Goal: Contribute content: Add original content to the website for others to see

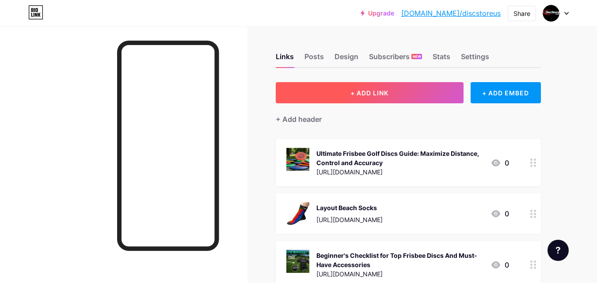
click at [414, 91] on button "+ ADD LINK" at bounding box center [370, 92] width 188 height 21
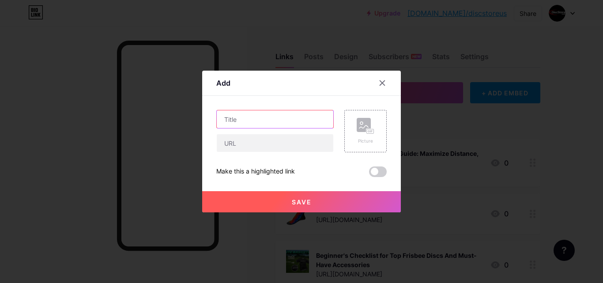
click at [244, 123] on input "text" at bounding box center [275, 119] width 117 height 18
paste input "Boost Your Disc Golf Game: A Guide to Installing a Frisbee Golf Basket Blogs Sp…"
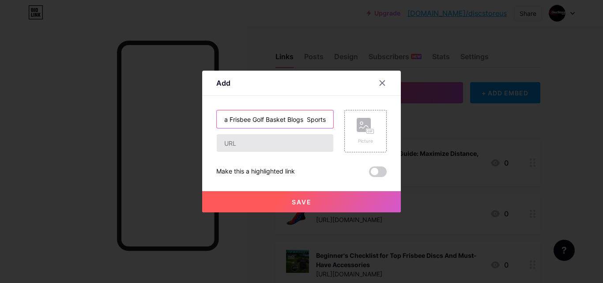
type input "Boost Your Disc Golf Game: A Guide to Installing a Frisbee Golf Basket Blogs Sp…"
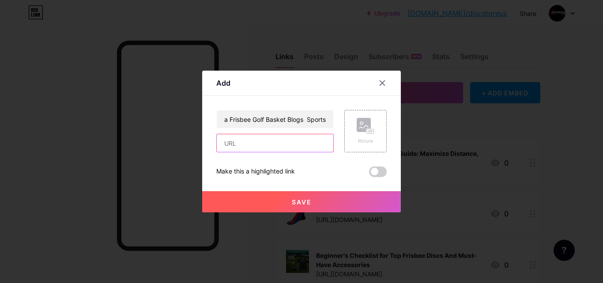
scroll to position [0, 0]
click at [247, 139] on input "text" at bounding box center [275, 143] width 117 height 18
paste input "[URL][DOMAIN_NAME]"
type input "[URL][DOMAIN_NAME]"
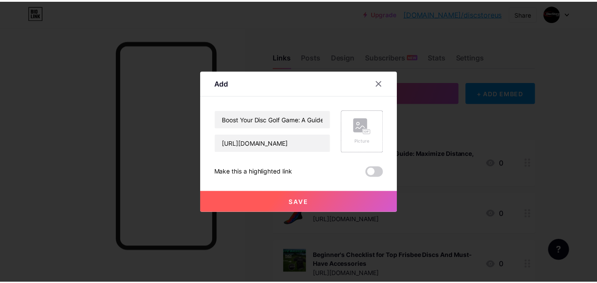
scroll to position [0, 0]
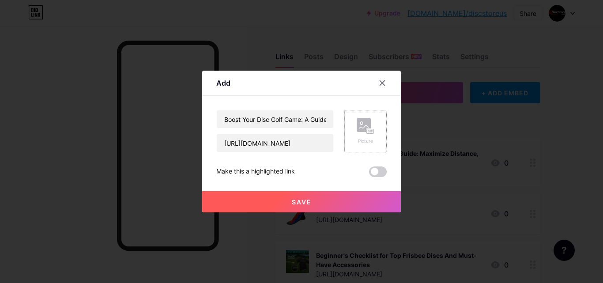
click at [367, 133] on rect at bounding box center [370, 131] width 7 height 4
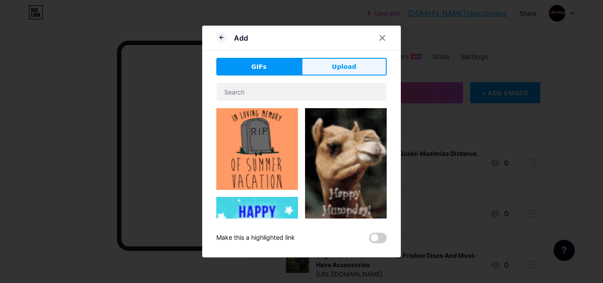
click at [350, 67] on span "Upload" at bounding box center [344, 66] width 24 height 9
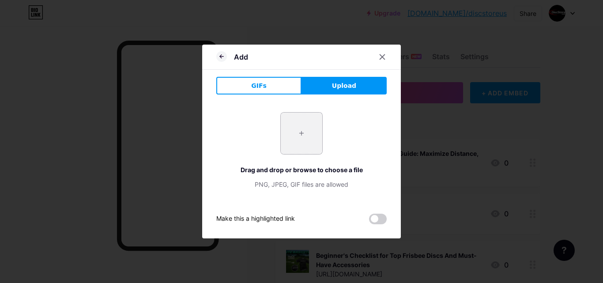
click at [309, 135] on input "file" at bounding box center [302, 134] width 42 height 42
type input "C:\fakepath\Image_fx (9).jpg"
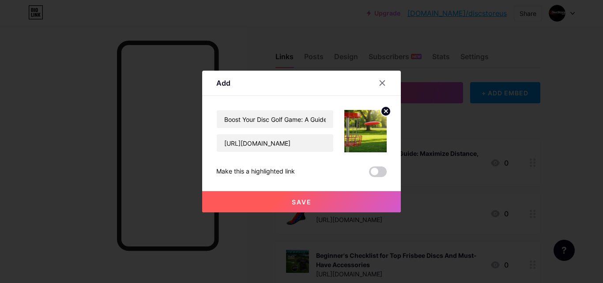
click at [339, 197] on button "Save" at bounding box center [301, 201] width 199 height 21
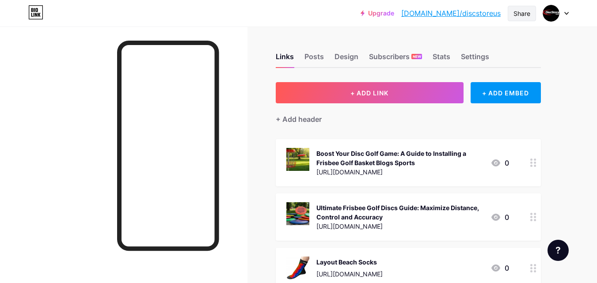
click at [517, 15] on div "Share" at bounding box center [521, 13] width 17 height 9
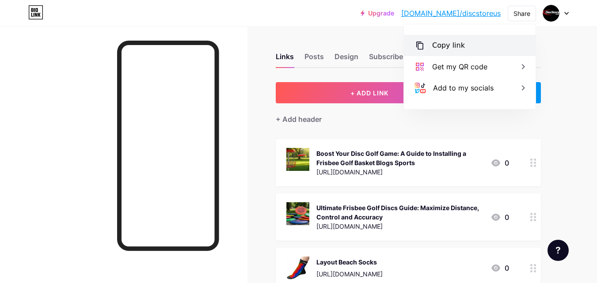
click at [475, 42] on div "Copy link" at bounding box center [470, 45] width 132 height 21
